Goal: Ask a question

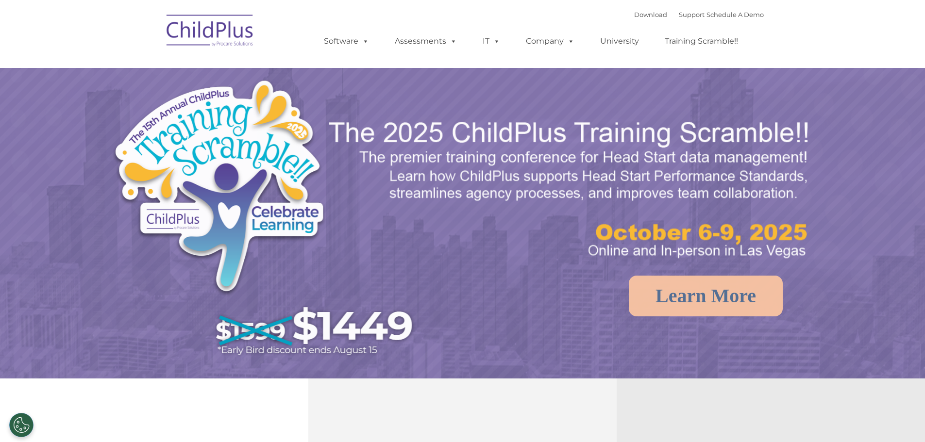
select select "MEDIUM"
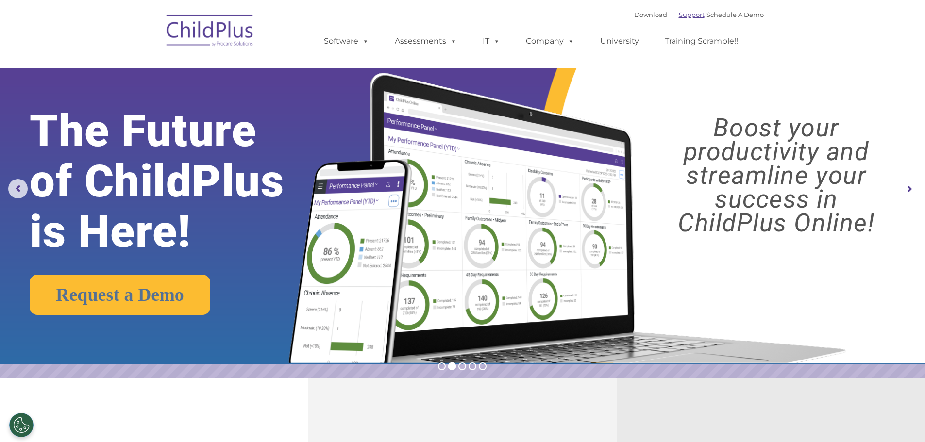
click at [679, 17] on link "Support" at bounding box center [692, 15] width 26 height 8
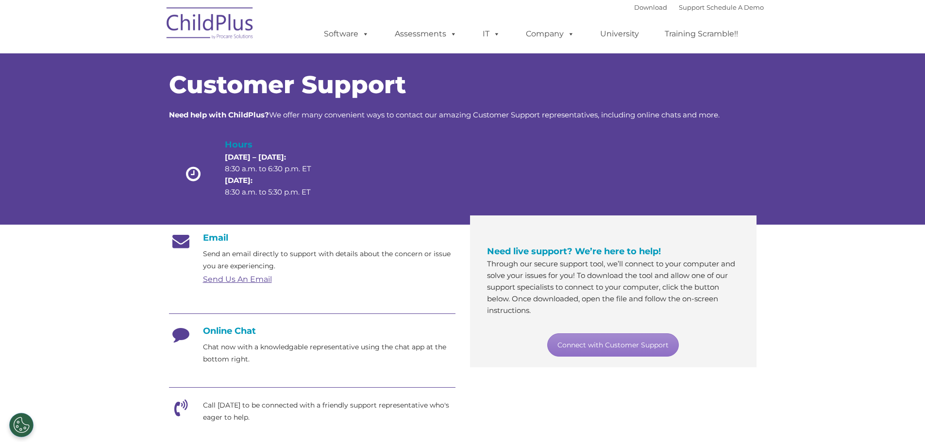
click at [238, 281] on link "Send Us An Email" at bounding box center [237, 279] width 69 height 9
